Goal: Check status: Check status

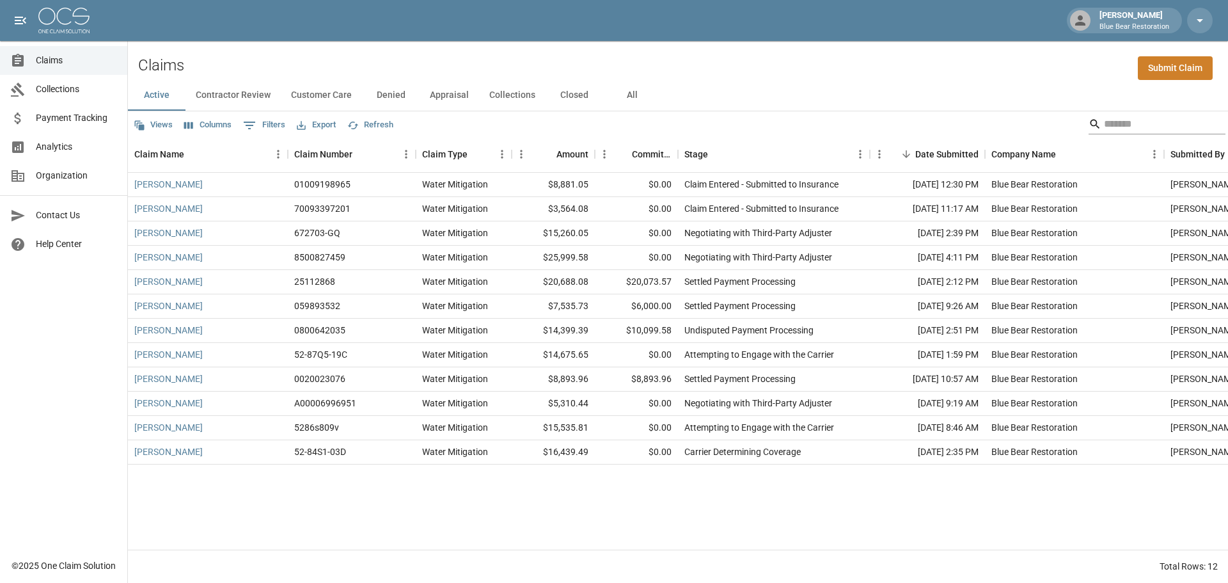
click at [1147, 126] on input "Search" at bounding box center [1155, 124] width 102 height 20
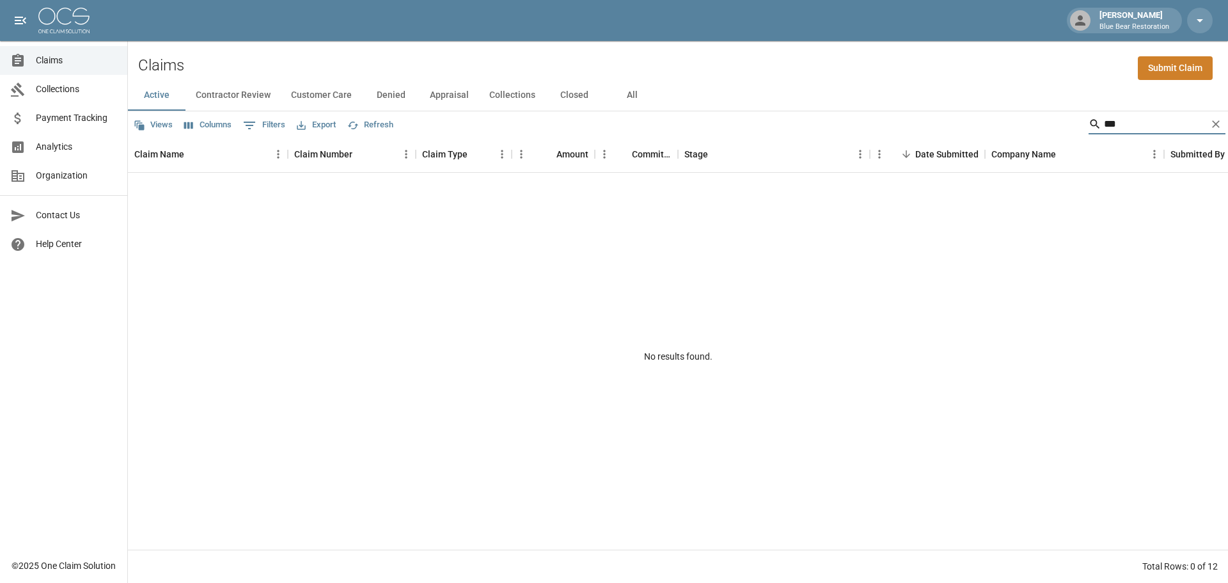
type input "***"
click at [236, 90] on button "Contractor Review" at bounding box center [232, 95] width 95 height 31
click at [308, 93] on button "Customer Care" at bounding box center [321, 95] width 81 height 31
click at [387, 93] on button "Denied" at bounding box center [391, 95] width 58 height 31
click at [446, 89] on button "Appraisal" at bounding box center [448, 95] width 59 height 31
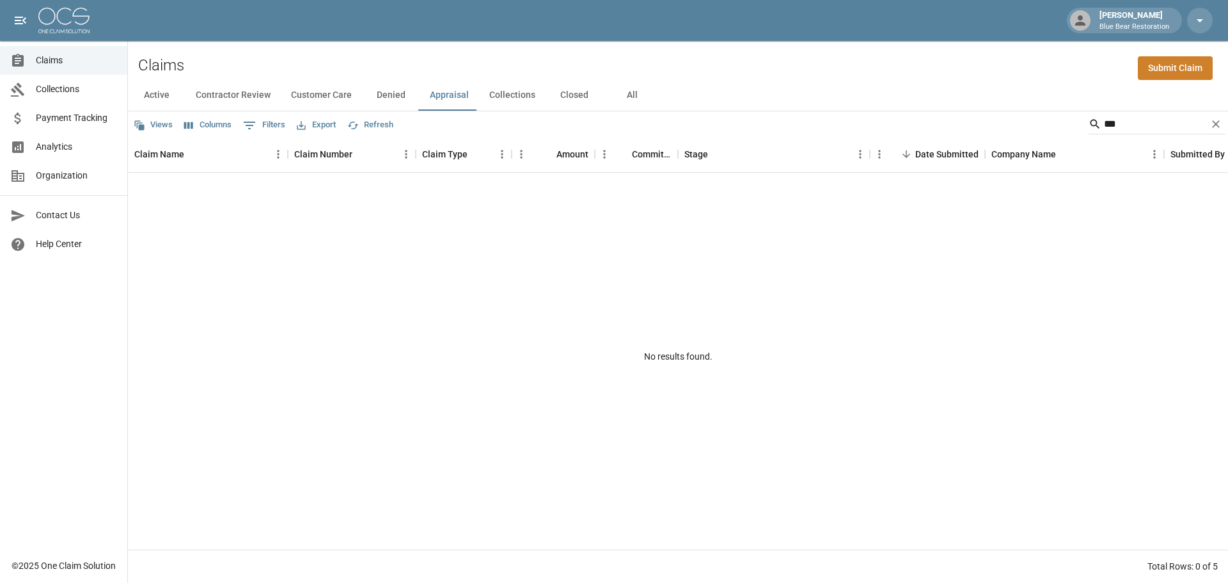
click at [499, 93] on button "Collections" at bounding box center [512, 95] width 67 height 31
click at [625, 94] on button "All" at bounding box center [632, 95] width 58 height 31
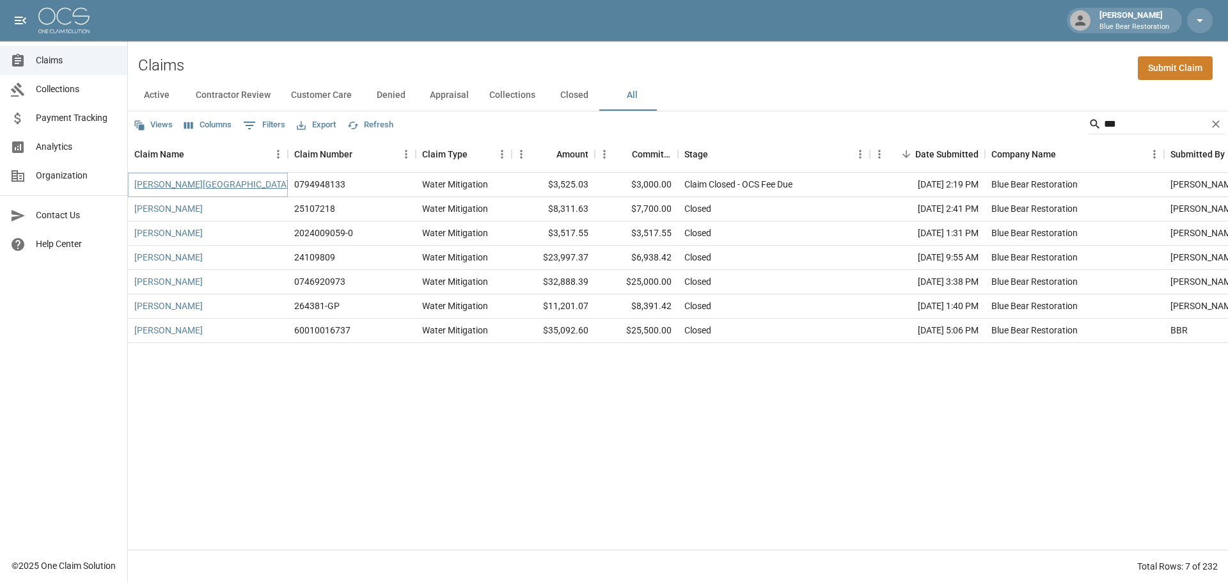
click at [169, 182] on link "[PERSON_NAME][GEOGRAPHIC_DATA]" at bounding box center [211, 184] width 155 height 13
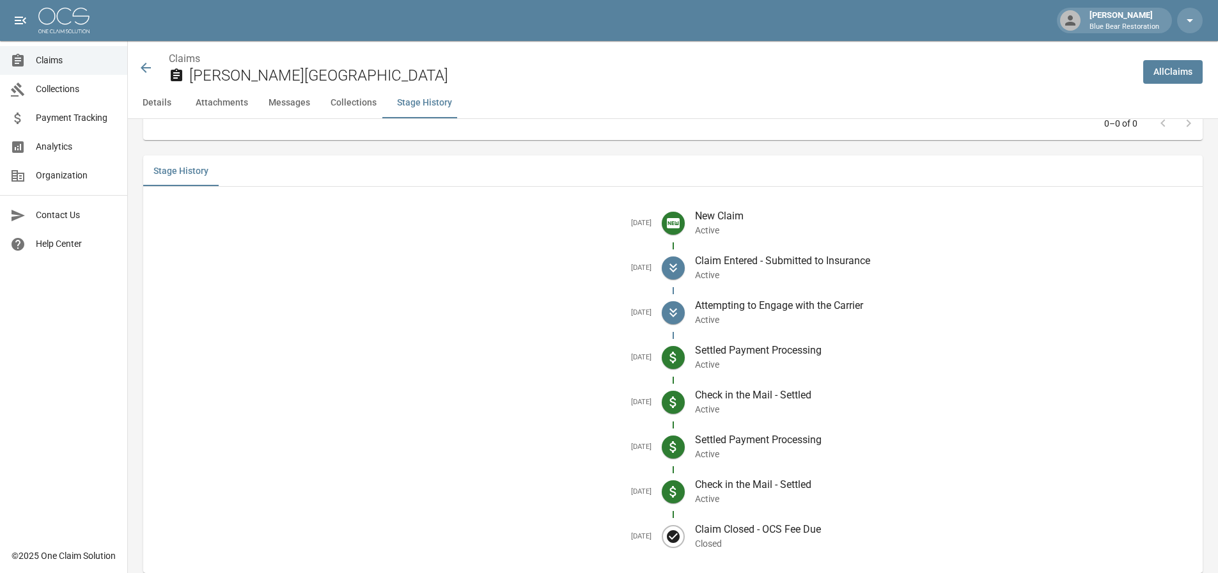
scroll to position [1680, 0]
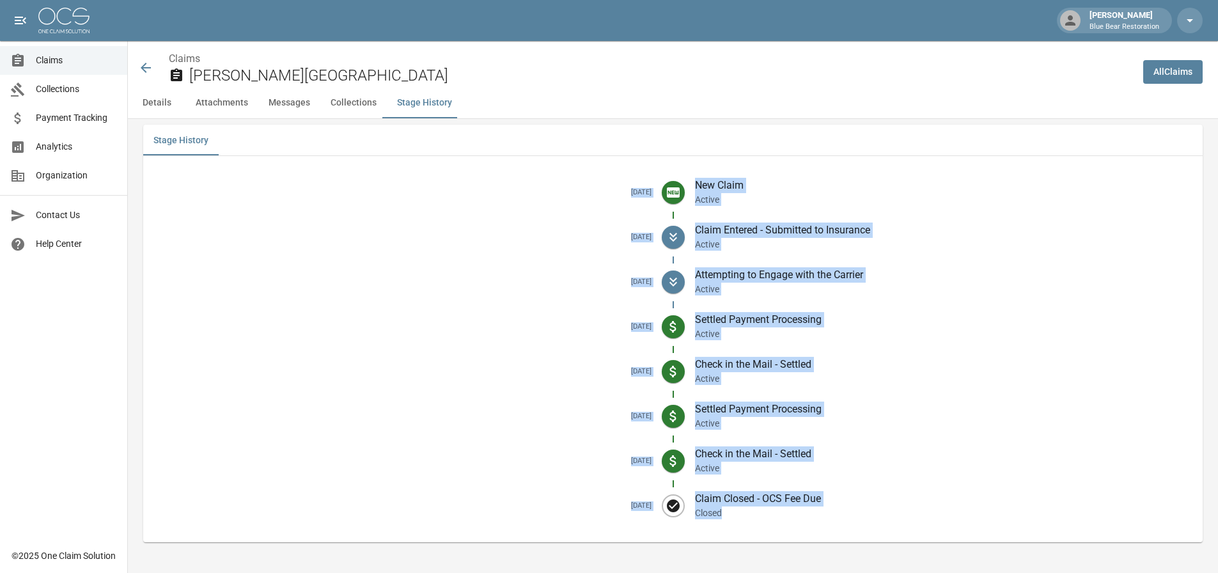
drag, startPoint x: 737, startPoint y: 513, endPoint x: 621, endPoint y: 185, distance: 348.1
click at [622, 185] on ul "[DATE] New Claim Active [DATE] Claim Entered - Submitted to Insurance Active [D…" at bounding box center [673, 349] width 1060 height 366
click at [604, 186] on div "[DATE]" at bounding box center [407, 192] width 508 height 17
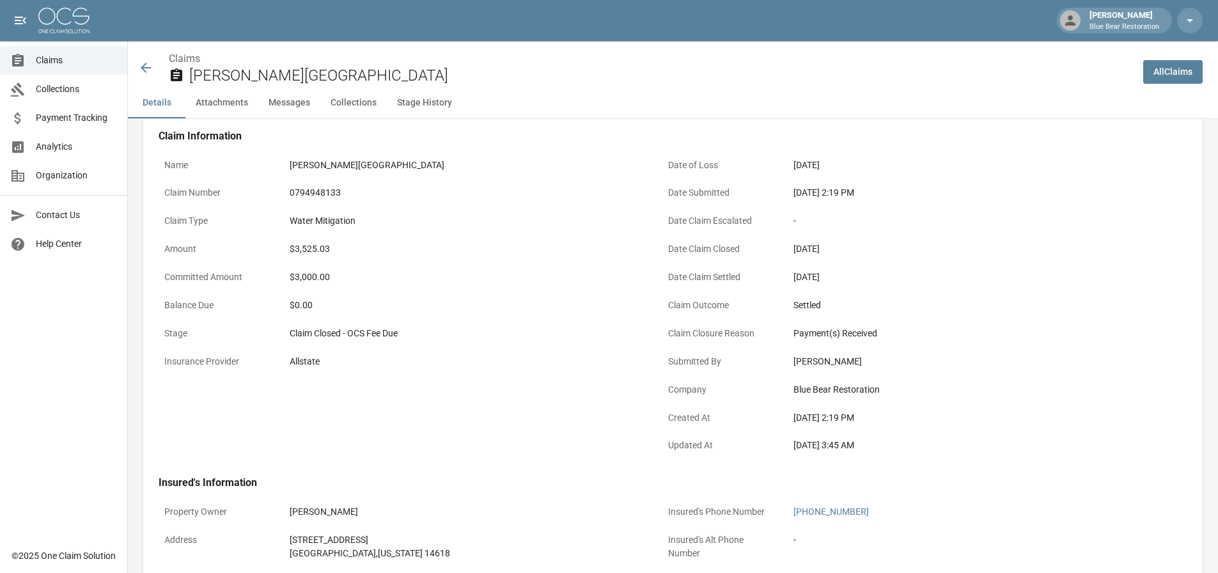
scroll to position [0, 0]
